Goal: Transaction & Acquisition: Subscribe to service/newsletter

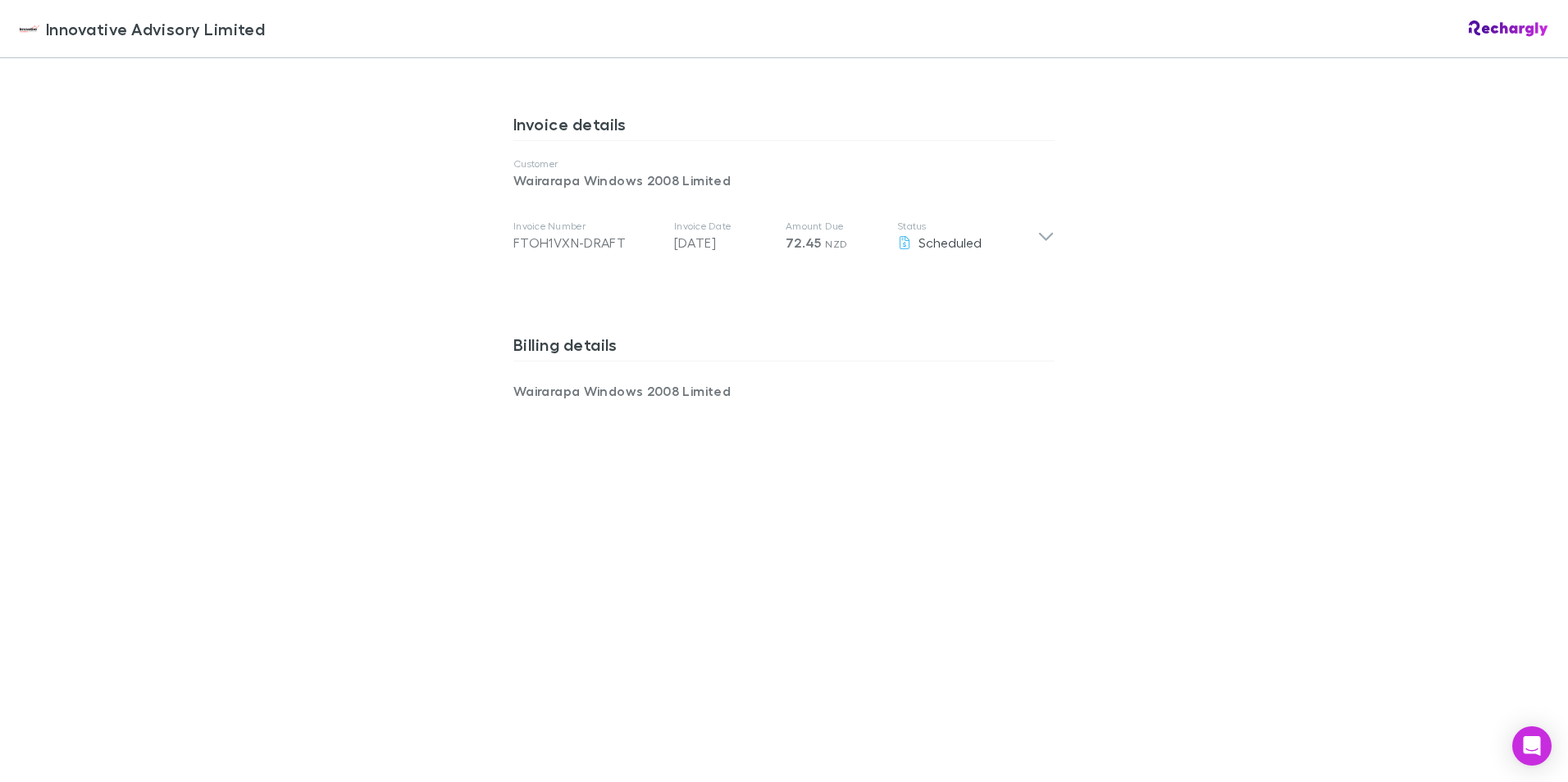
scroll to position [984, 0]
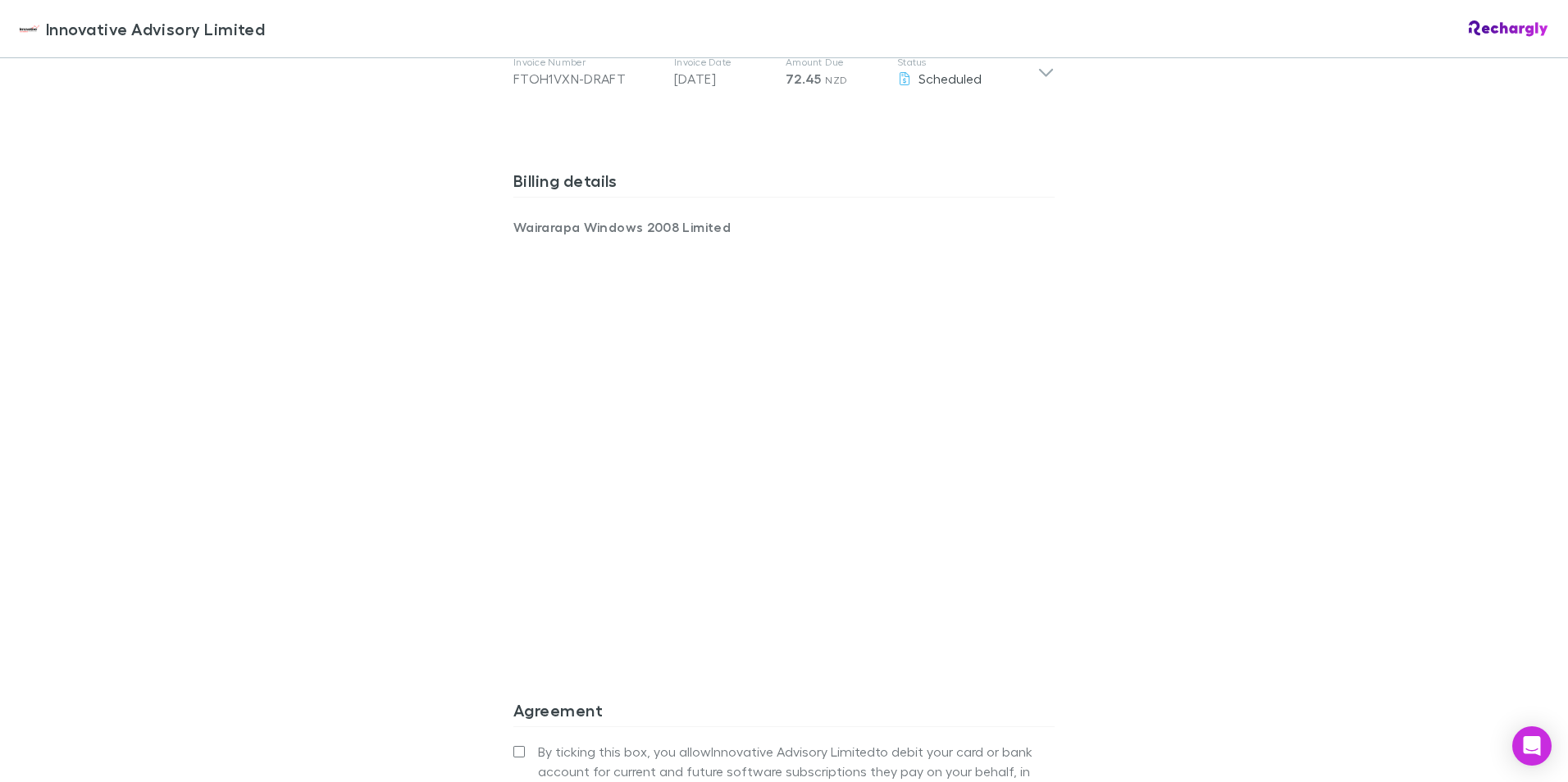
drag, startPoint x: 396, startPoint y: 532, endPoint x: 406, endPoint y: 534, distance: 10.2
click at [397, 533] on div "Innovative Advisory Limited Innovative Advisory Limited Software subscriptions …" at bounding box center [784, 391] width 1568 height 782
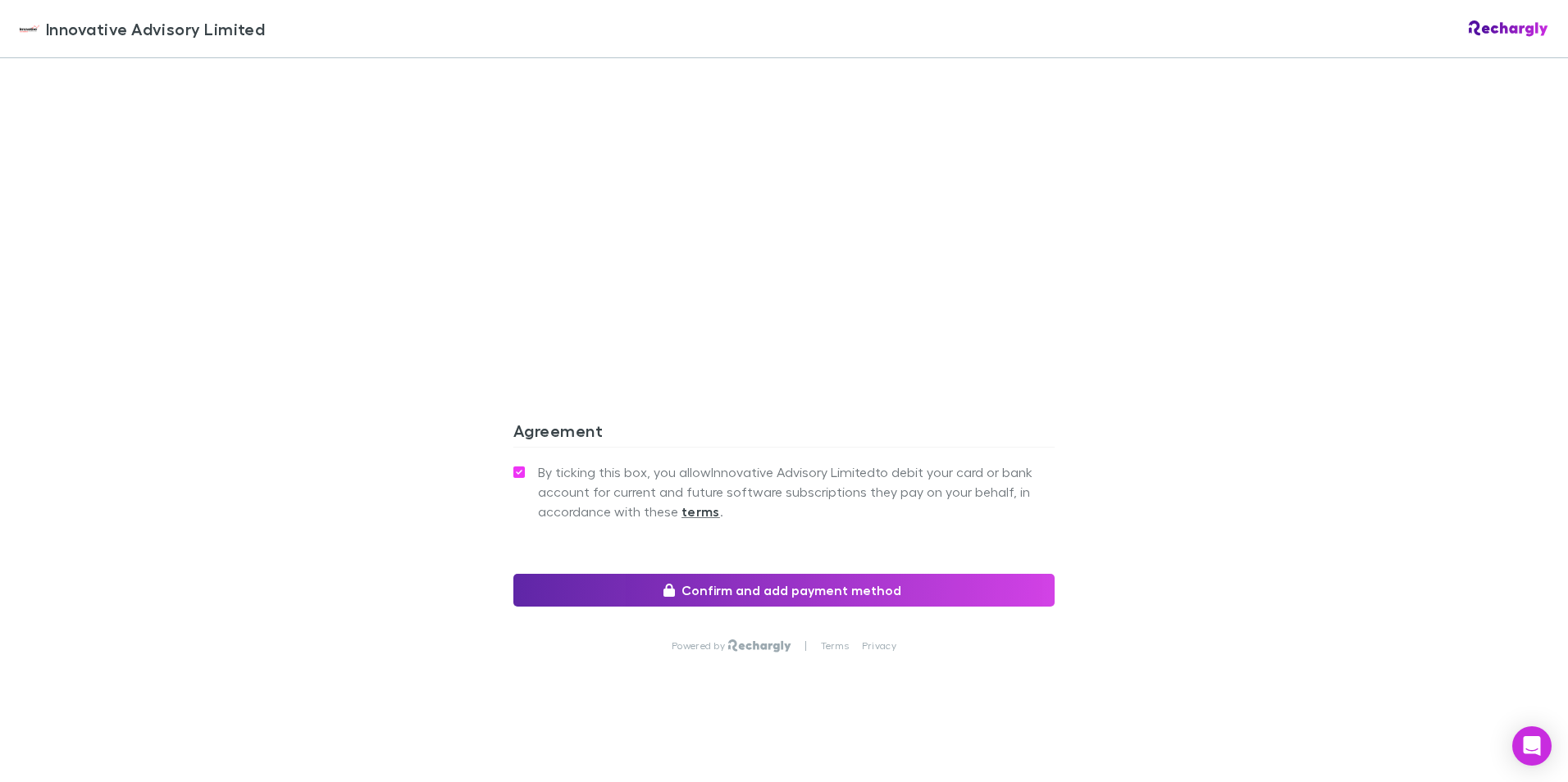
scroll to position [1265, 0]
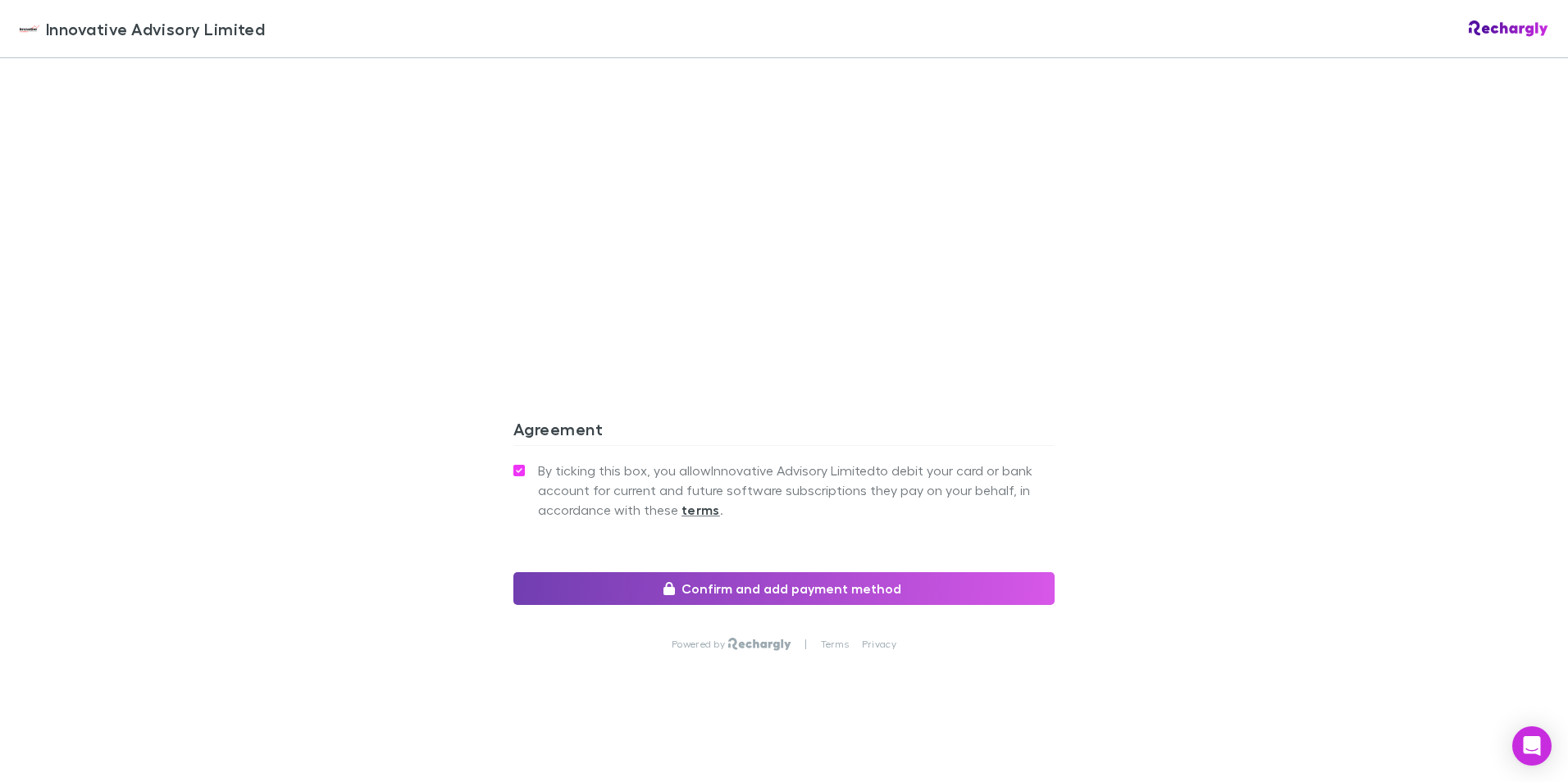
click at [759, 590] on button "Confirm and add payment method" at bounding box center [783, 589] width 541 height 33
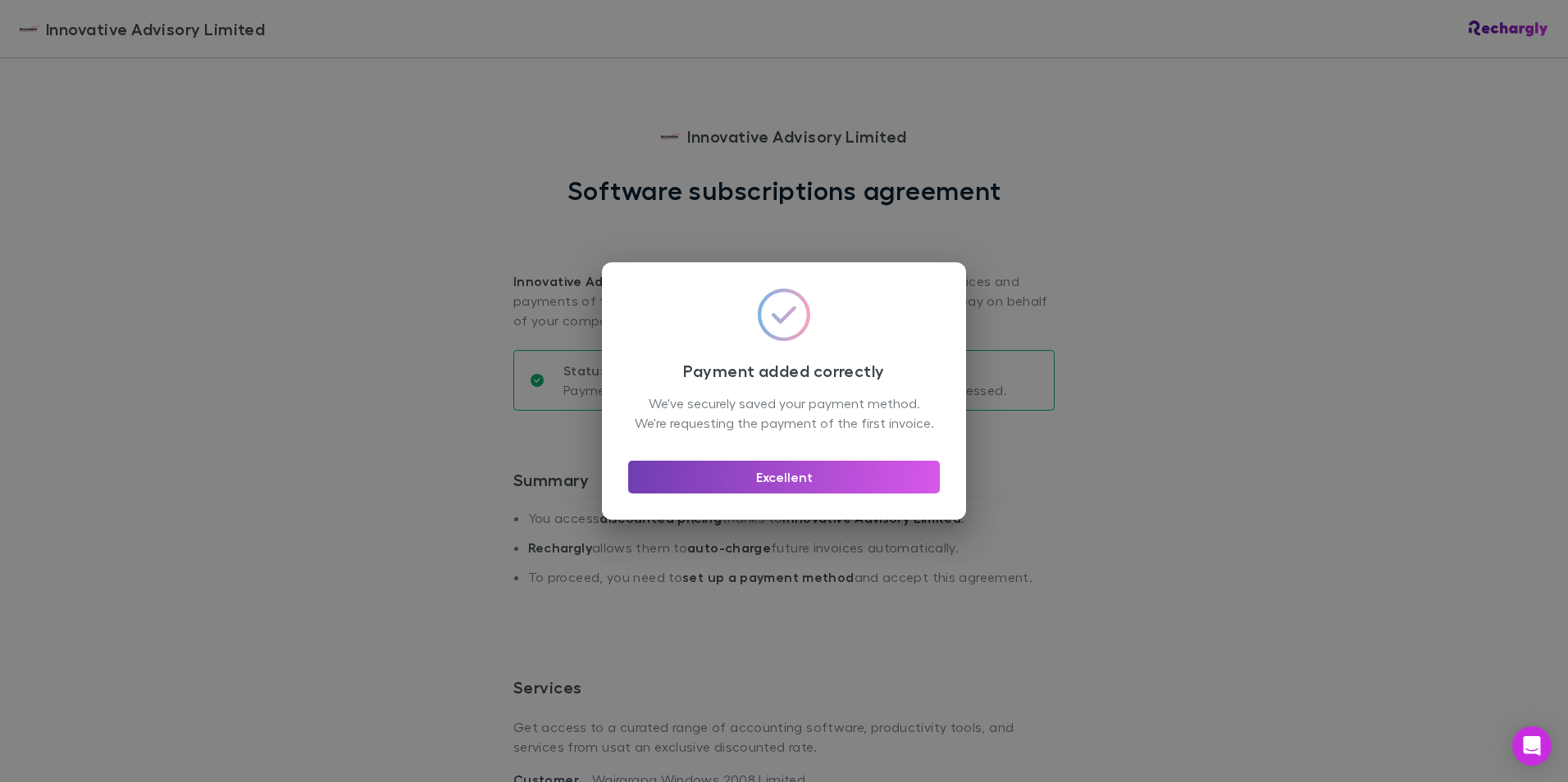
click at [790, 493] on button "Excellent" at bounding box center [784, 477] width 312 height 33
